Goal: Transaction & Acquisition: Purchase product/service

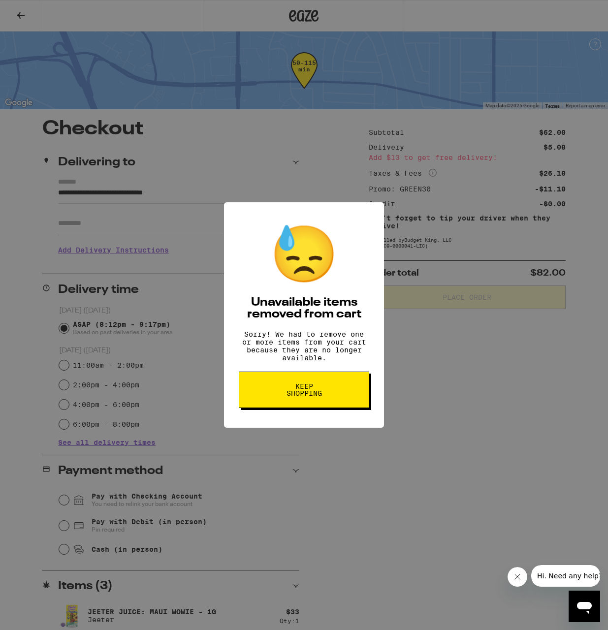
click at [333, 397] on button "Keep Shopping" at bounding box center [304, 389] width 130 height 36
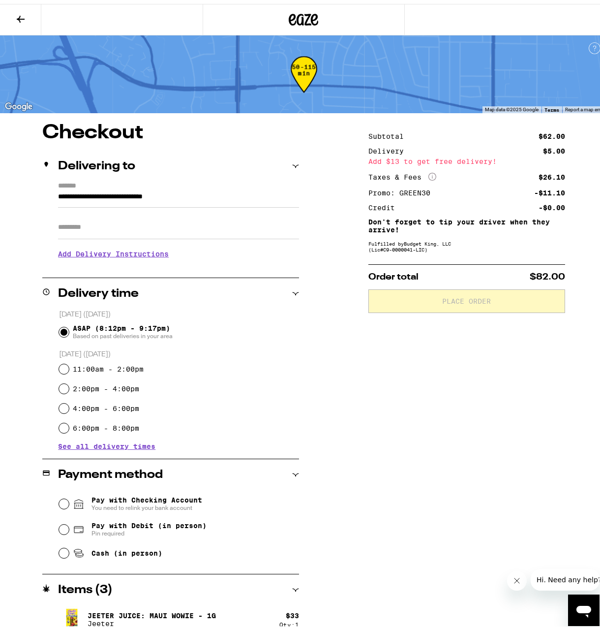
click at [21, 13] on icon at bounding box center [21, 15] width 12 height 12
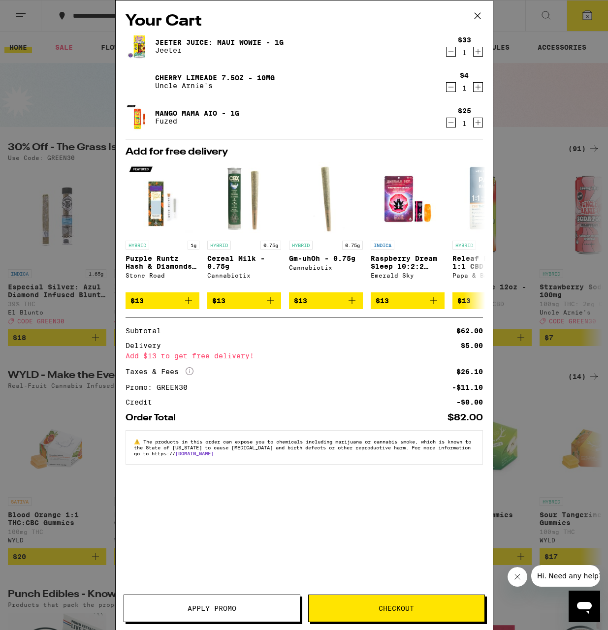
click at [471, 17] on icon at bounding box center [477, 15] width 15 height 15
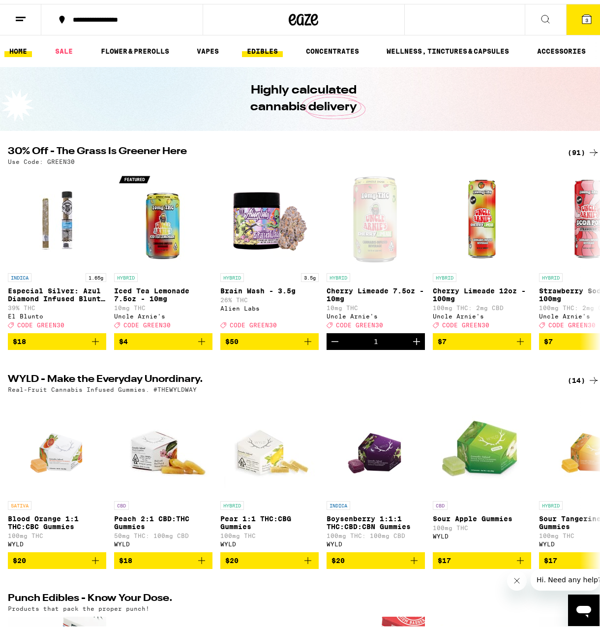
click at [249, 46] on link "EDIBLES" at bounding box center [262, 47] width 41 height 12
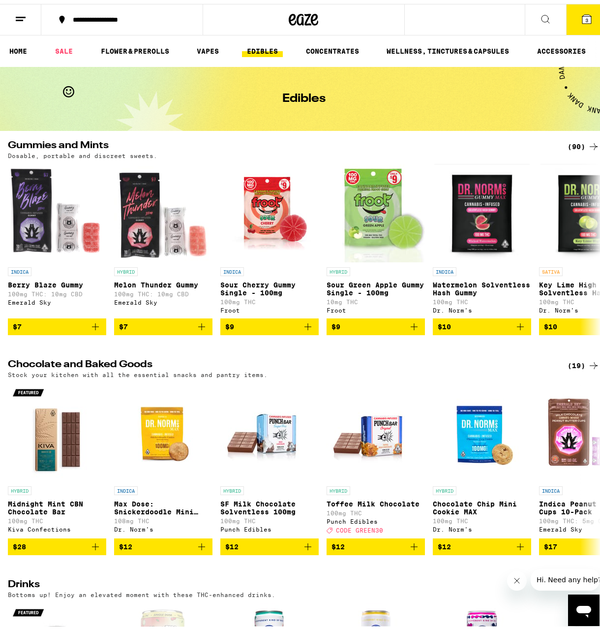
drag, startPoint x: 69, startPoint y: 39, endPoint x: 61, endPoint y: 55, distance: 17.2
click at [67, 43] on ul "HOME SALE FLOWER & PREROLLS VAPES EDIBLES CONCENTRATES WELLNESS, TINCTURES & CA…" at bounding box center [304, 46] width 608 height 31
click at [64, 45] on link "SALE" at bounding box center [64, 47] width 28 height 12
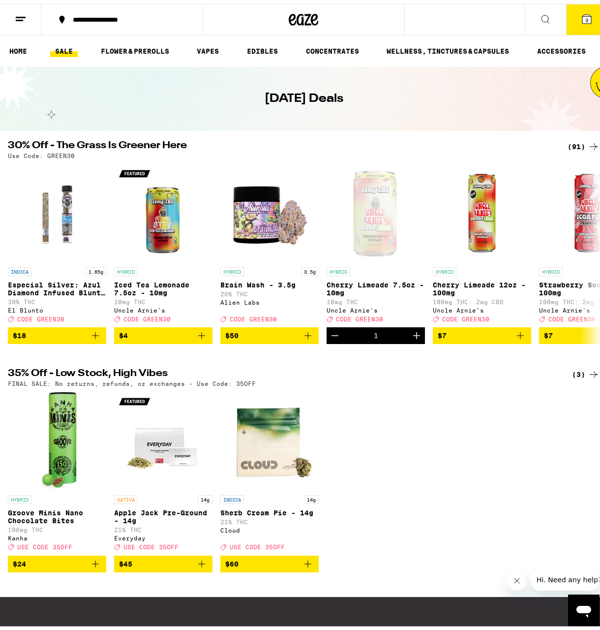
click at [555, 153] on div "Use Code: GREEN30" at bounding box center [304, 152] width 592 height 6
click at [568, 148] on div "(91)" at bounding box center [584, 143] width 32 height 12
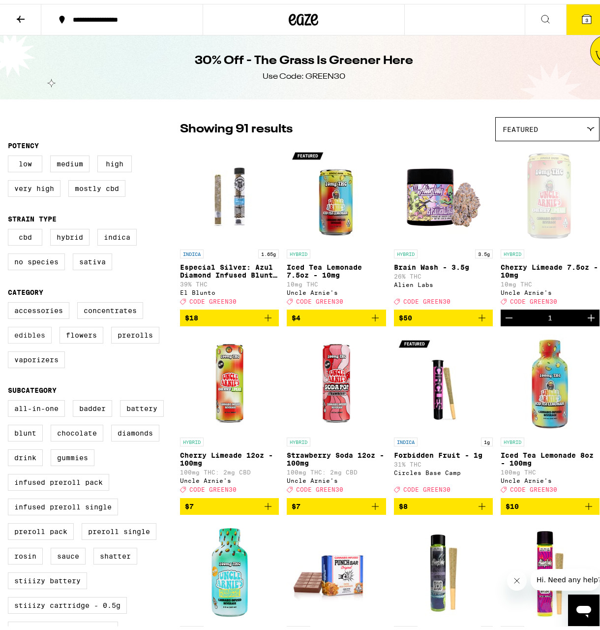
click at [35, 339] on label "Edibles" at bounding box center [30, 331] width 44 height 17
click at [10, 300] on input "Edibles" at bounding box center [10, 300] width 0 height 0
checkbox input "true"
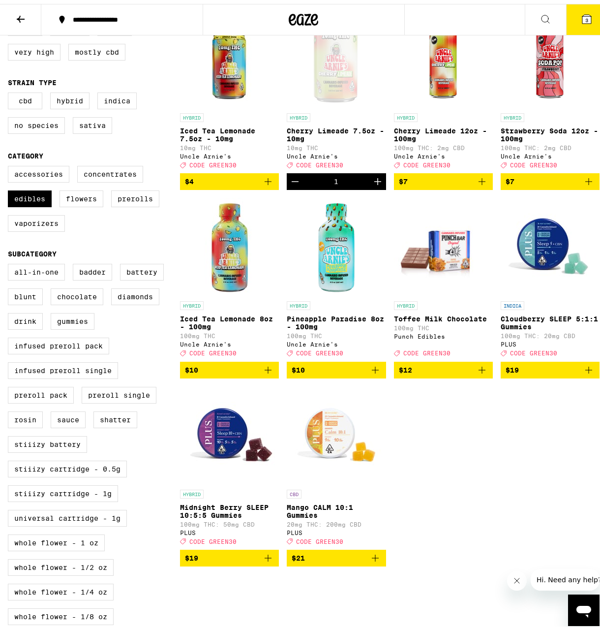
scroll to position [197, 0]
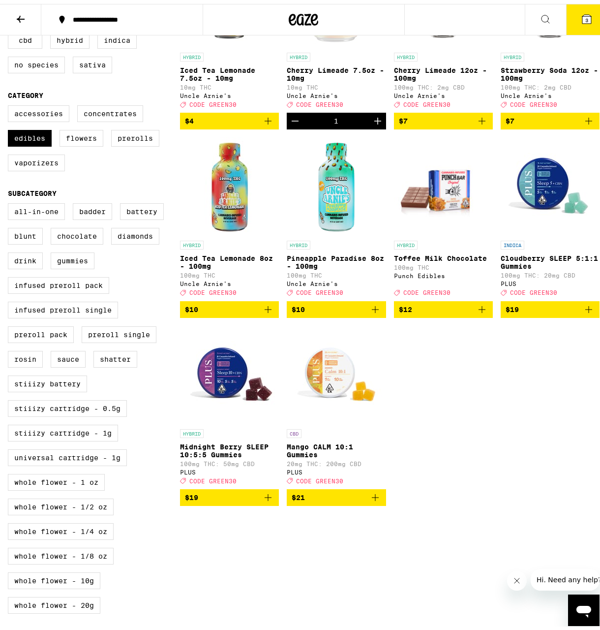
click at [535, 261] on p "Cloudberry SLEEP 5:1:1 Gummies" at bounding box center [550, 258] width 99 height 16
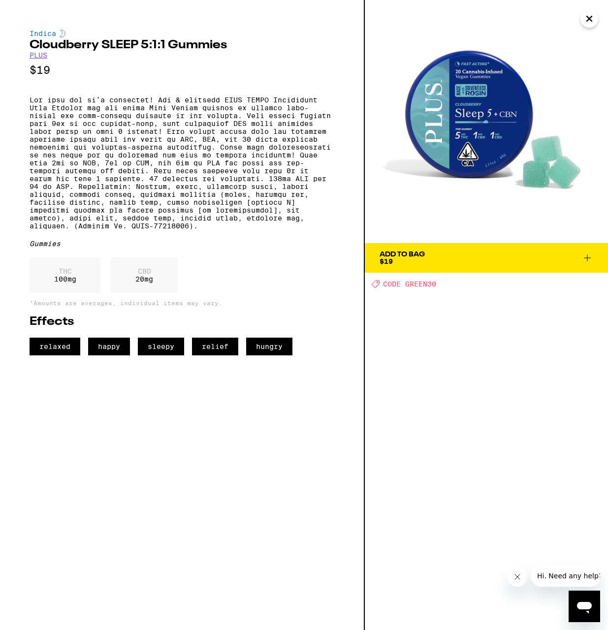
click at [582, 18] on button "Close" at bounding box center [589, 19] width 18 height 18
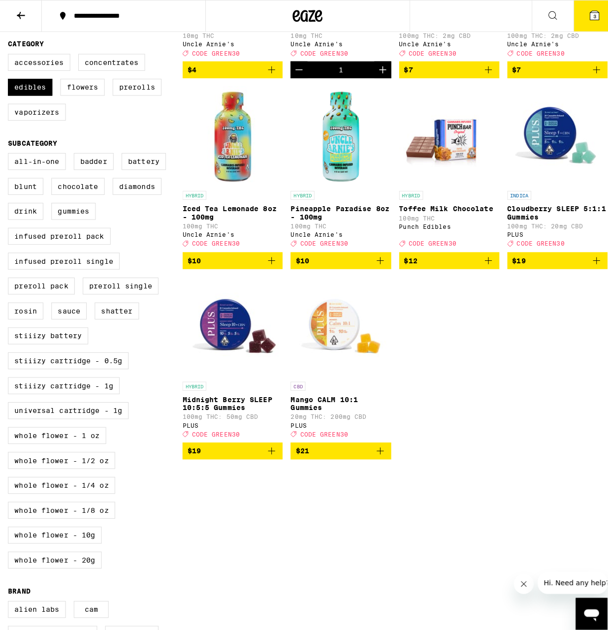
scroll to position [295, 0]
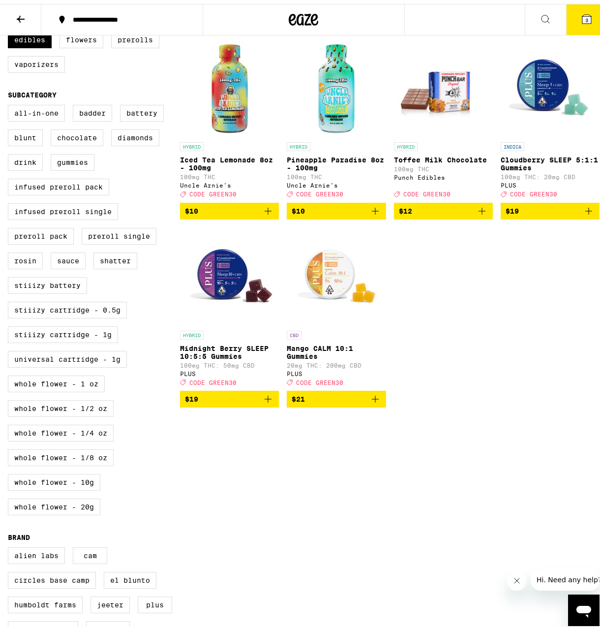
click at [316, 356] on p "Mango CALM 10:1 Gummies" at bounding box center [336, 348] width 99 height 16
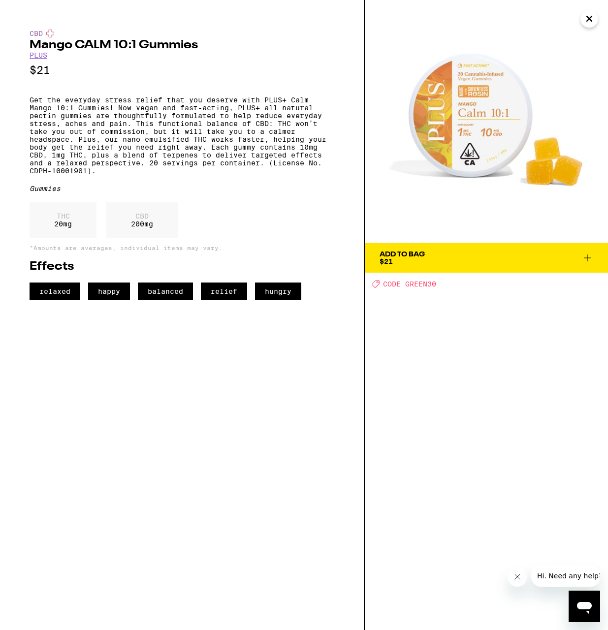
click at [593, 23] on icon "Close" at bounding box center [589, 18] width 12 height 15
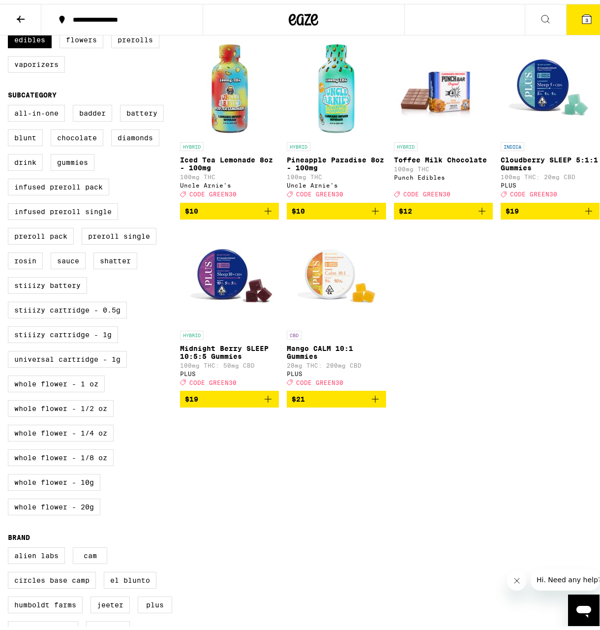
click at [310, 401] on span "$21" at bounding box center [336, 395] width 89 height 12
click at [570, 15] on button "4" at bounding box center [586, 15] width 41 height 30
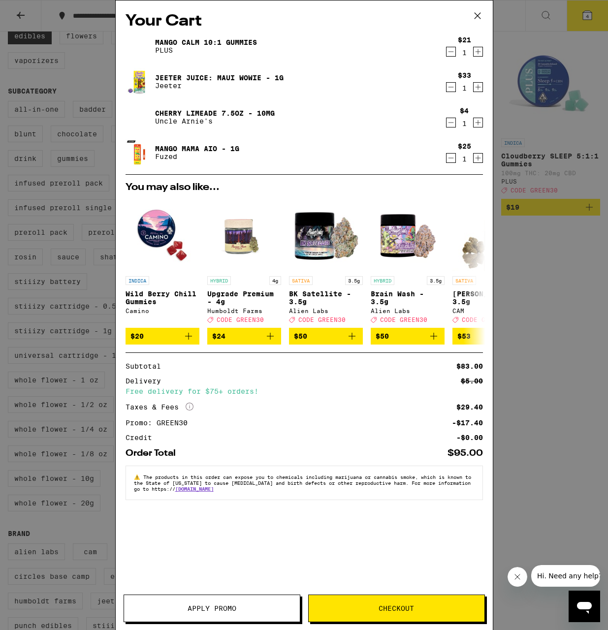
click at [360, 608] on span "Checkout" at bounding box center [396, 608] width 176 height 7
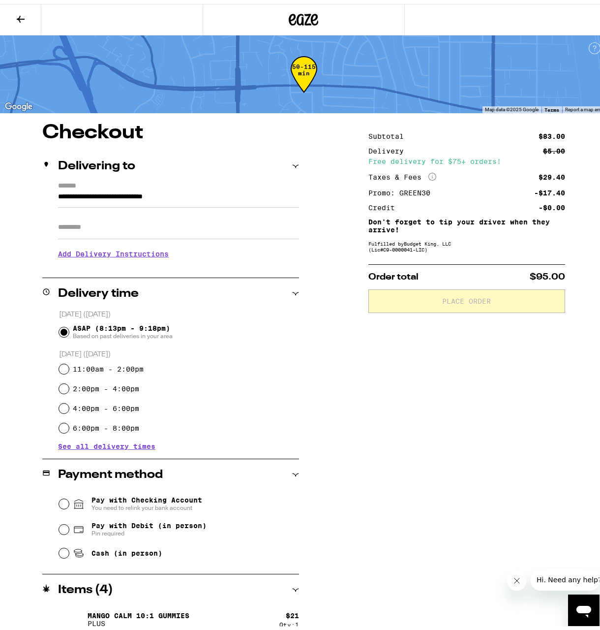
click at [153, 217] on input "Apt/Suite" at bounding box center [178, 224] width 241 height 24
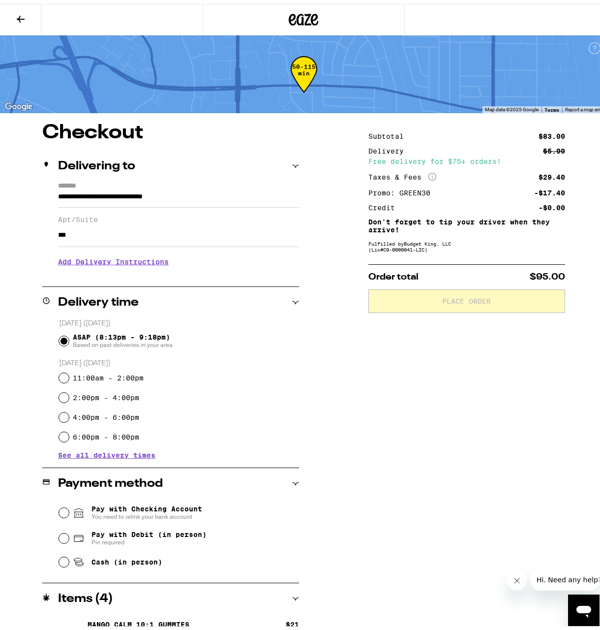
type input "***"
click at [21, 11] on icon at bounding box center [21, 15] width 12 height 12
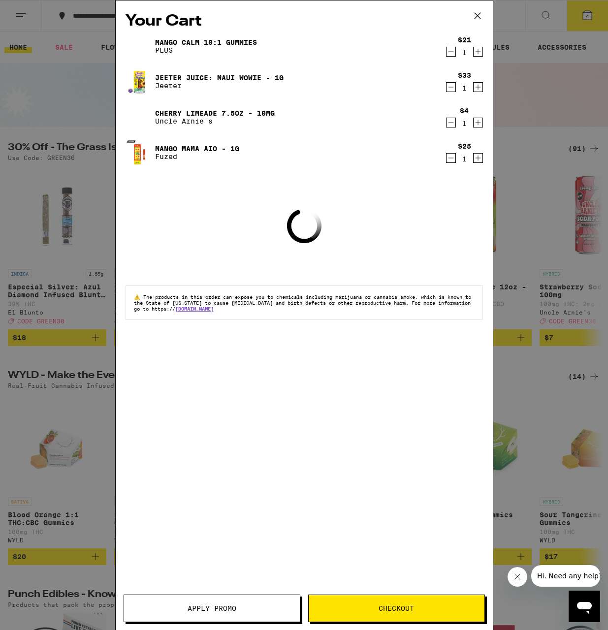
click at [479, 11] on icon at bounding box center [477, 15] width 15 height 15
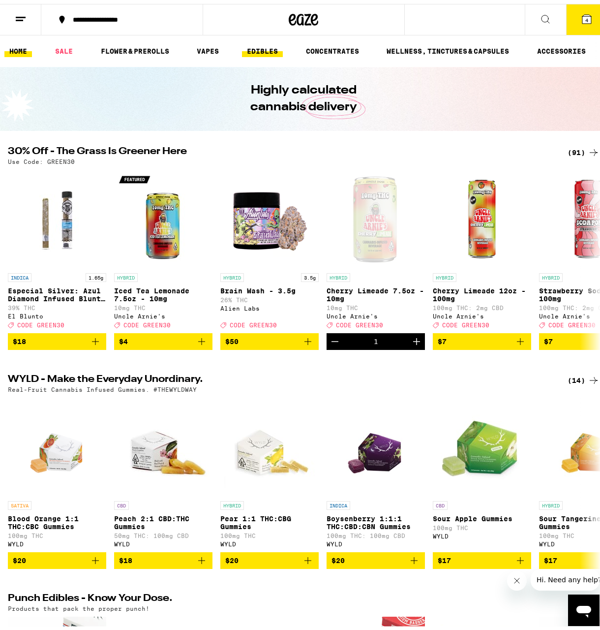
click at [256, 42] on link "EDIBLES" at bounding box center [262, 47] width 41 height 12
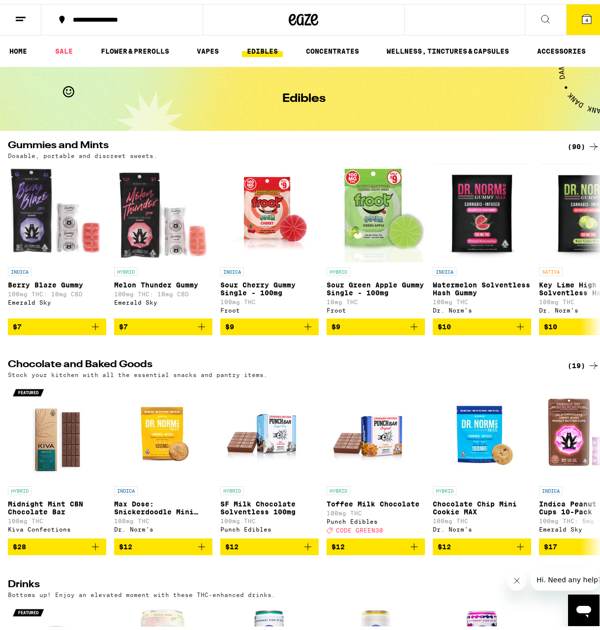
click at [540, 18] on icon at bounding box center [546, 15] width 12 height 12
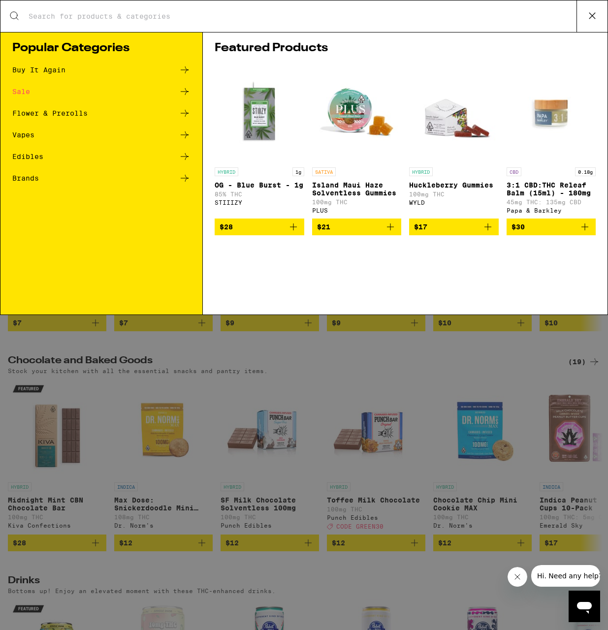
click at [310, 15] on input "Search for Products" at bounding box center [302, 16] width 548 height 9
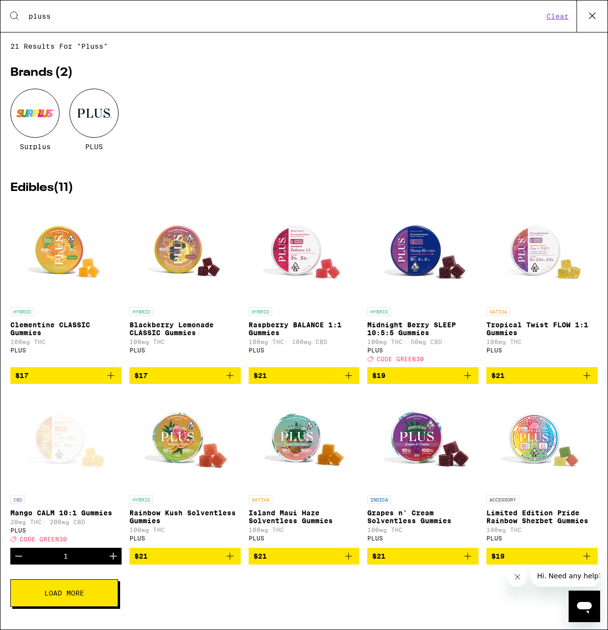
type input "pluss"
click at [96, 115] on div at bounding box center [93, 113] width 49 height 49
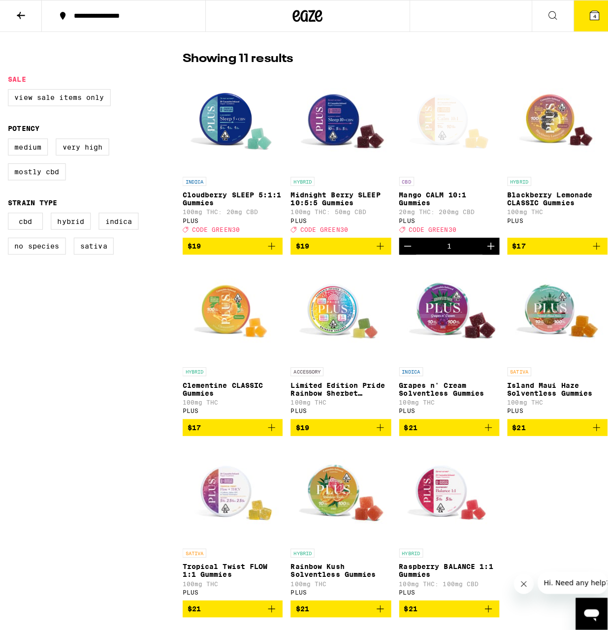
scroll to position [246, 0]
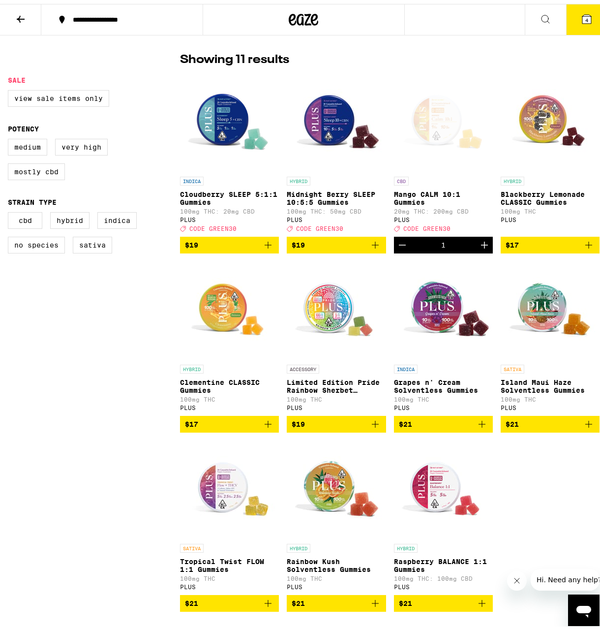
click at [570, 8] on button "4" at bounding box center [586, 15] width 41 height 30
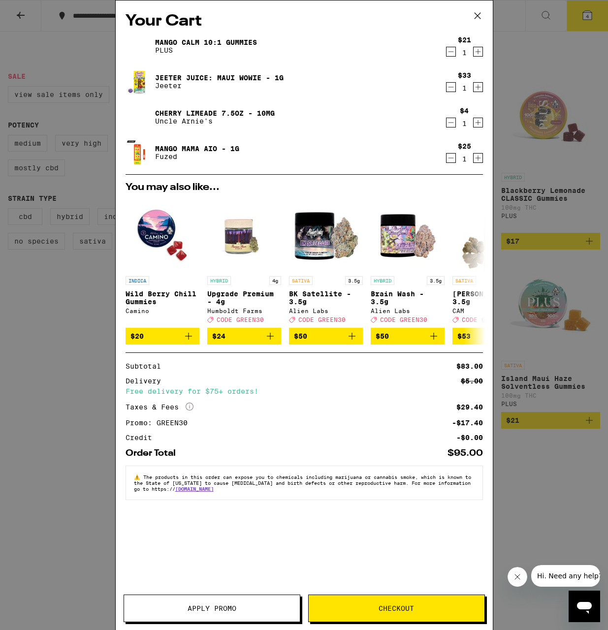
click at [365, 603] on button "Checkout" at bounding box center [396, 608] width 177 height 28
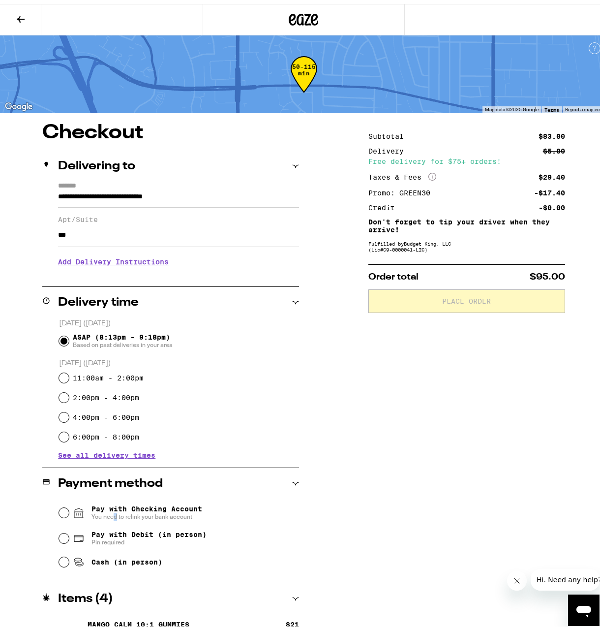
click at [113, 510] on span "You need to relink your bank account" at bounding box center [146, 513] width 111 height 8
click at [64, 514] on div "Pay with Checking Account You need to relink your bank account" at bounding box center [179, 509] width 241 height 26
click at [62, 511] on input "Pay with Checking Account You need to relink your bank account" at bounding box center [64, 509] width 10 height 10
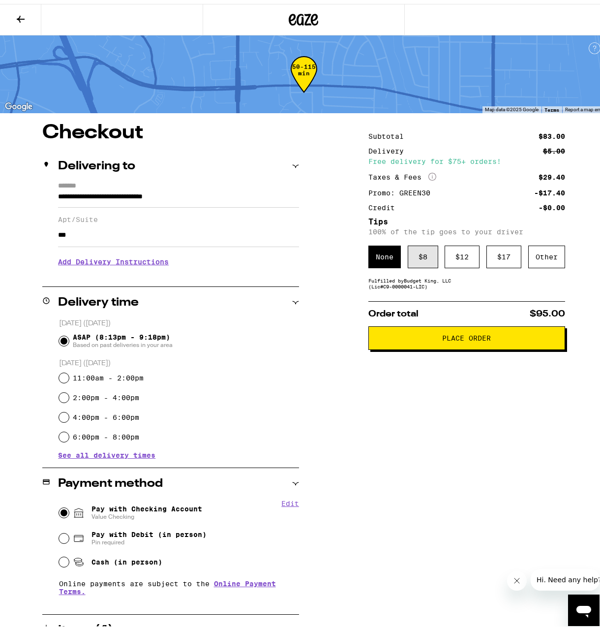
click at [409, 248] on div "$ 8" at bounding box center [423, 253] width 30 height 23
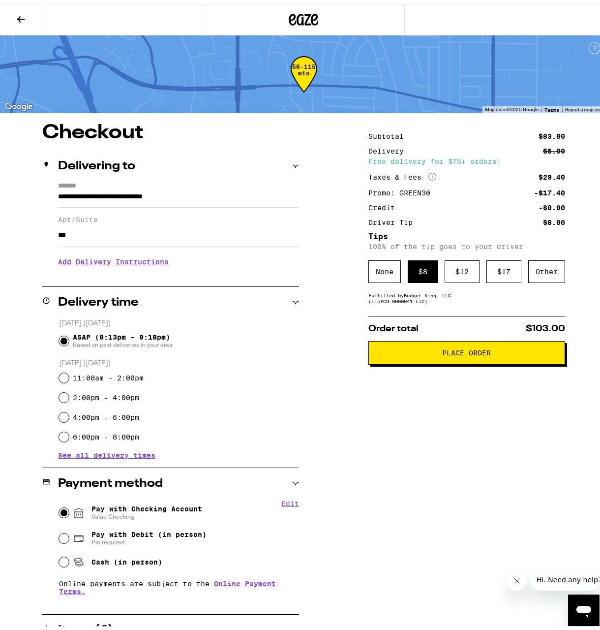
click at [384, 350] on span "Place Order" at bounding box center [467, 348] width 180 height 7
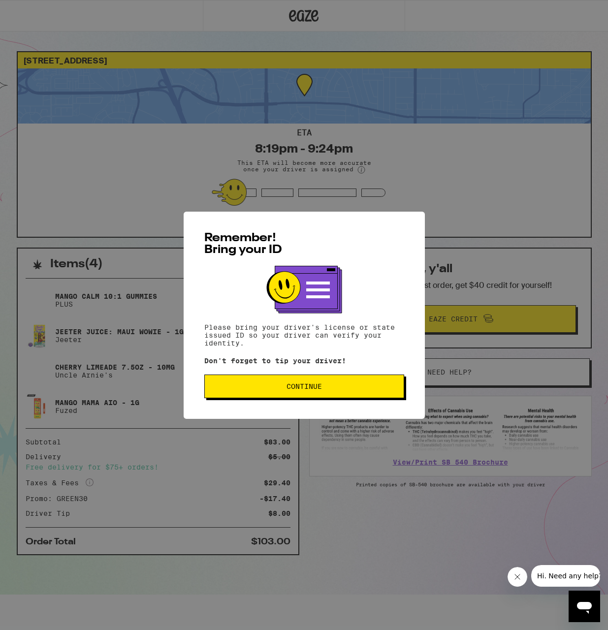
click at [329, 381] on button "Continue" at bounding box center [304, 386] width 200 height 24
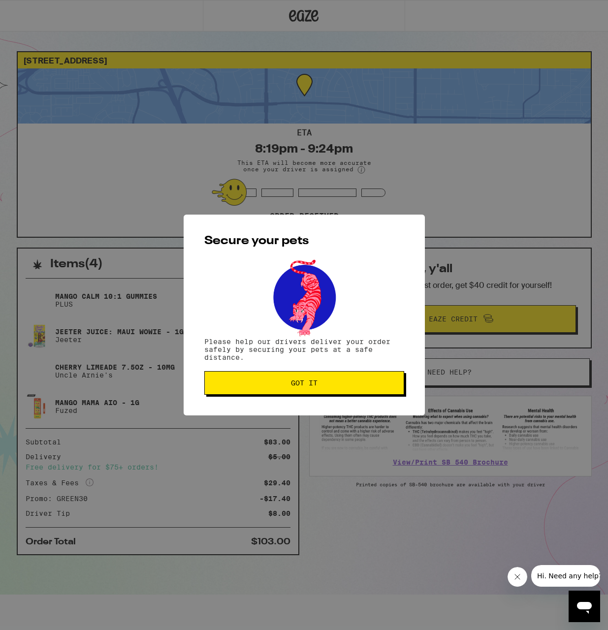
click at [329, 381] on span "Got it" at bounding box center [304, 382] width 183 height 7
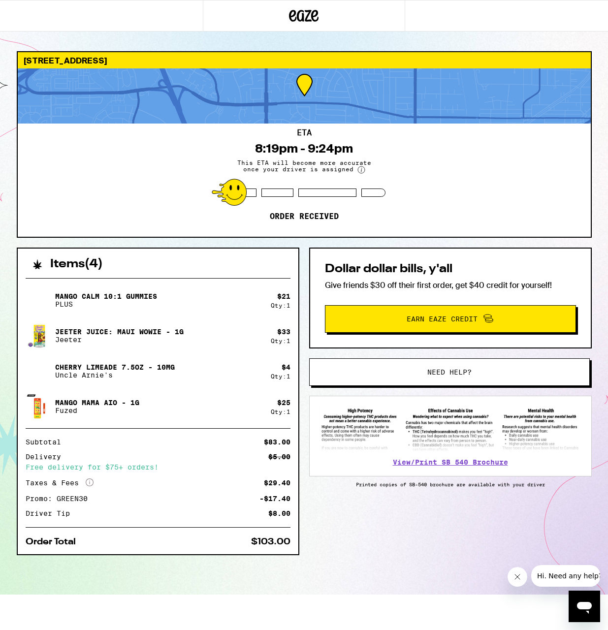
click at [191, 326] on div "[PERSON_NAME] Juice: Maui Wowie - 1g [PERSON_NAME]" at bounding box center [148, 336] width 245 height 28
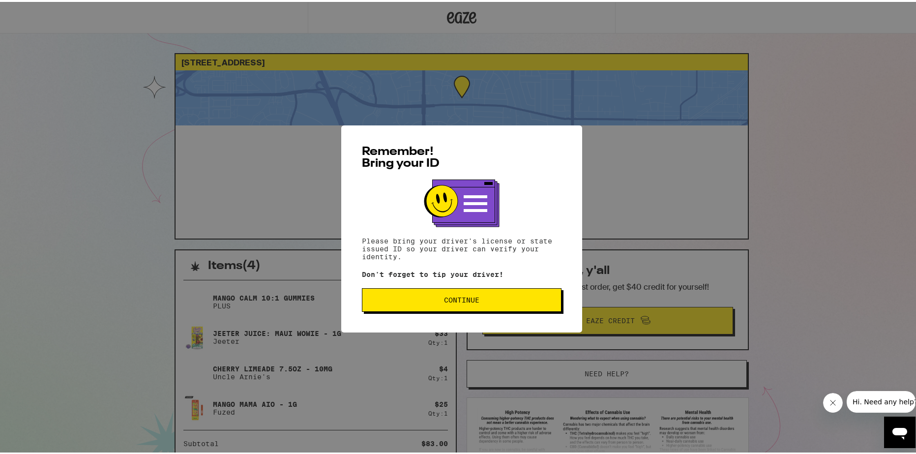
click at [419, 309] on button "Continue" at bounding box center [462, 298] width 200 height 24
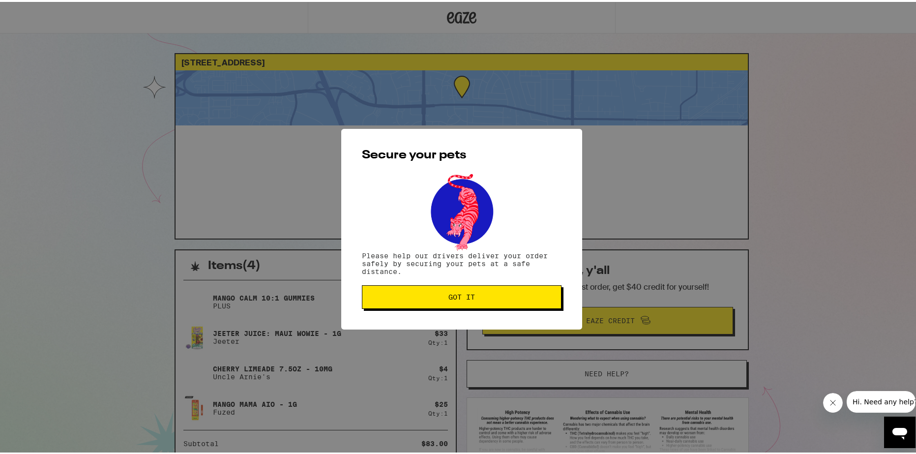
click at [425, 310] on div "Secure your pets Please help our drivers deliver your order safely by securing …" at bounding box center [461, 227] width 241 height 201
click at [423, 306] on button "Got it" at bounding box center [462, 295] width 200 height 24
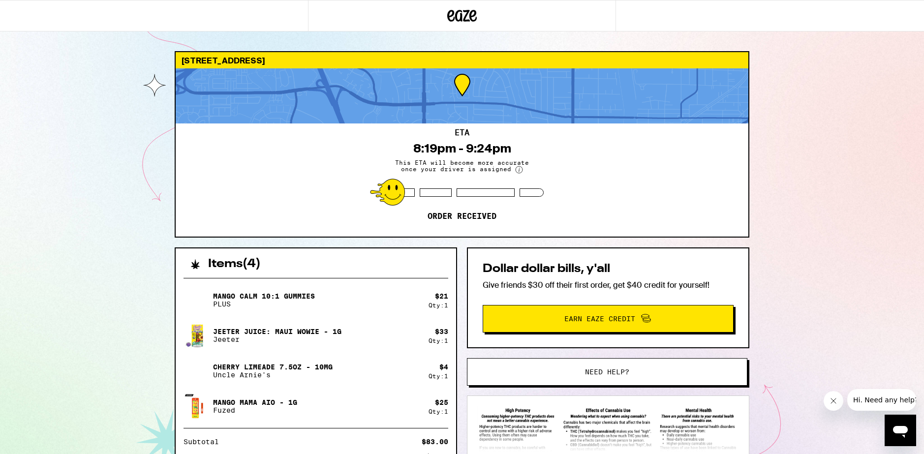
click at [454, 15] on icon at bounding box center [462, 16] width 30 height 18
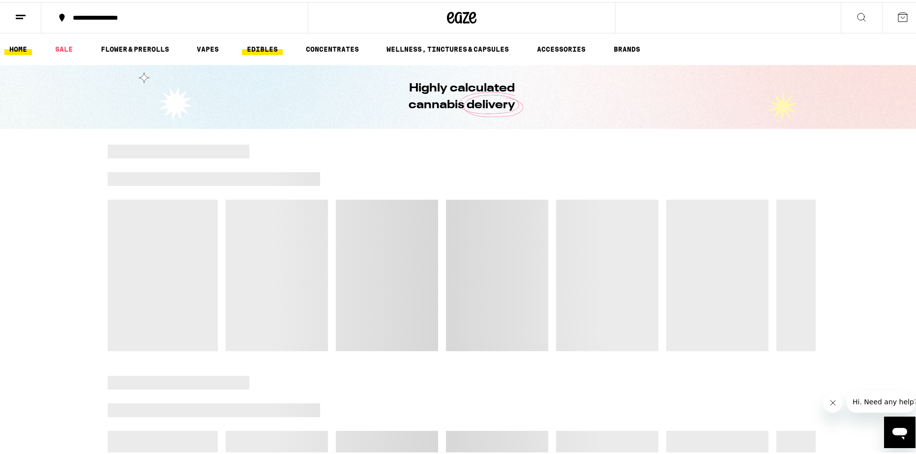
click at [247, 51] on link "EDIBLES" at bounding box center [262, 47] width 41 height 12
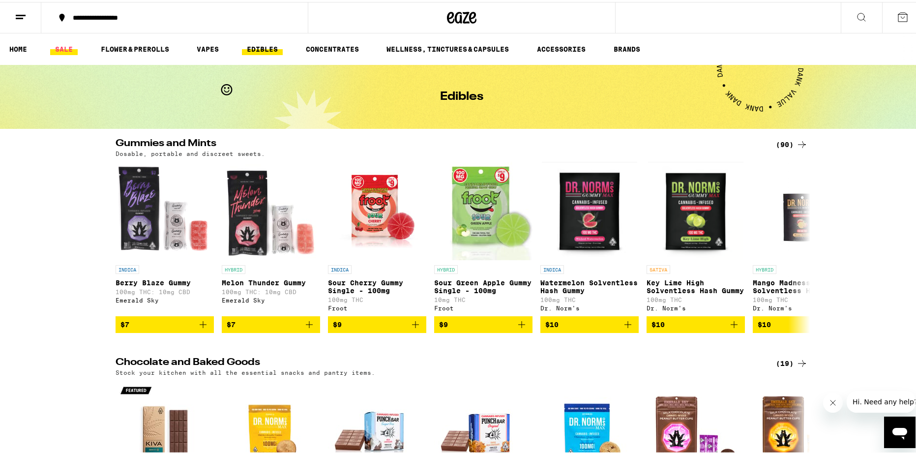
click at [74, 43] on link "SALE" at bounding box center [64, 47] width 28 height 12
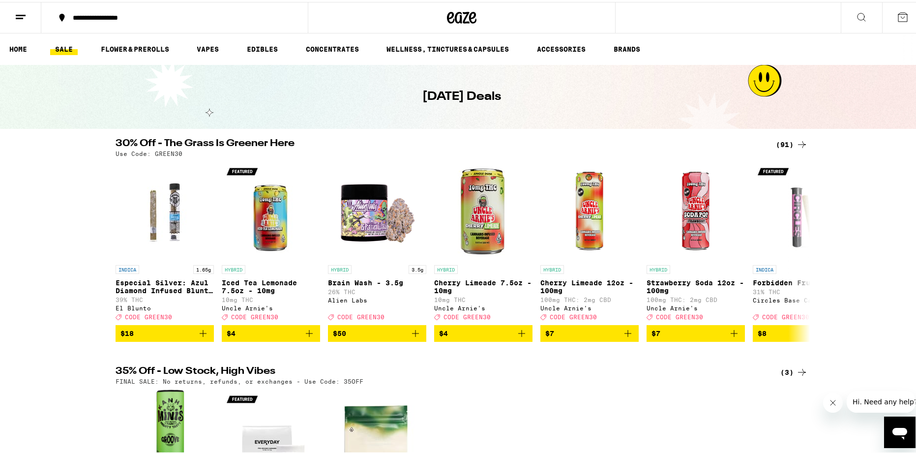
click at [779, 142] on div "(91)" at bounding box center [792, 143] width 32 height 12
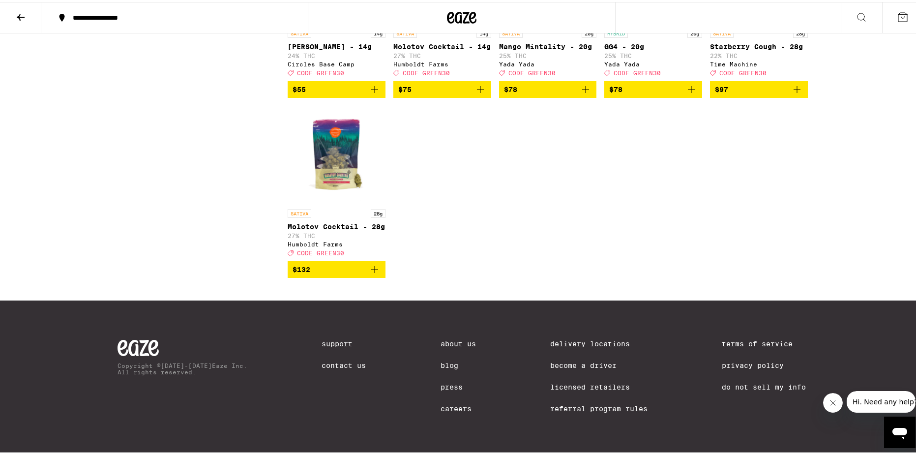
scroll to position [3562, 0]
